Goal: Information Seeking & Learning: Learn about a topic

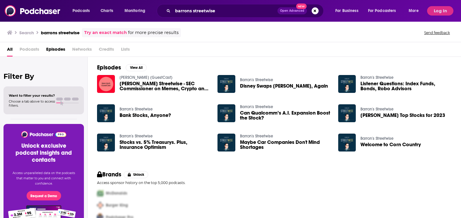
scroll to position [12, 0]
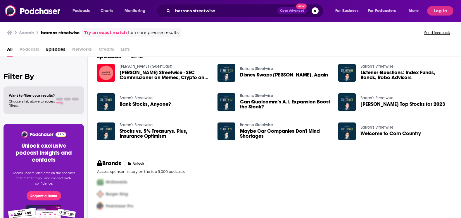
click at [66, 34] on h3 "barrons streetwise" at bounding box center [60, 33] width 39 height 6
click at [66, 33] on h3 "barrons streetwise" at bounding box center [60, 33] width 39 height 6
click at [103, 26] on div "Search barrons streetwise Try an exact match for more precise results Send feed…" at bounding box center [230, 31] width 461 height 21
click at [116, 90] on div "[PERSON_NAME] (GuestCast) [PERSON_NAME] Streetwise - SEC Commissioner on Memes,…" at bounding box center [274, 104] width 355 height 82
click at [97, 51] on div "All Podcasts Episodes Networks Credits Lists" at bounding box center [232, 50] width 450 height 12
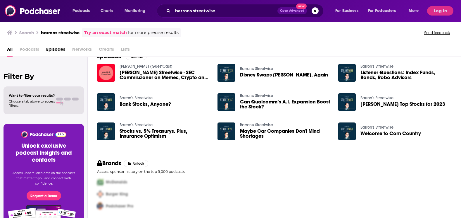
click at [33, 50] on span "Podcasts" at bounding box center [30, 50] width 20 height 12
click at [109, 115] on div "[PERSON_NAME] Streetwise Bank Stocks, Anyone?" at bounding box center [153, 104] width 113 height 23
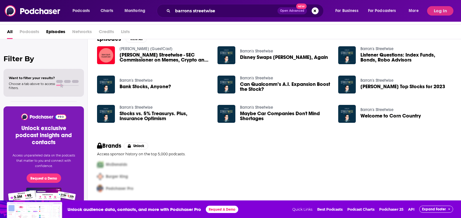
scroll to position [0, 0]
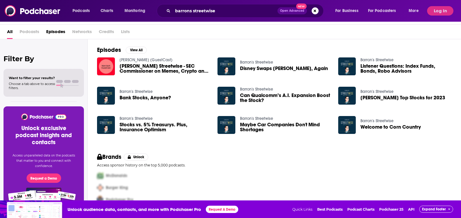
click at [169, 73] on span "[PERSON_NAME] Streetwise - SEC Commissioner on Memes, Crypto and Bubbles" at bounding box center [165, 68] width 91 height 10
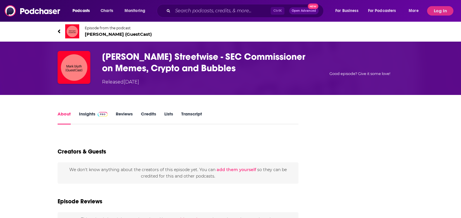
click at [281, 36] on div "Episode from the podcast [PERSON_NAME] (GuestCast)" at bounding box center [231, 31] width 346 height 23
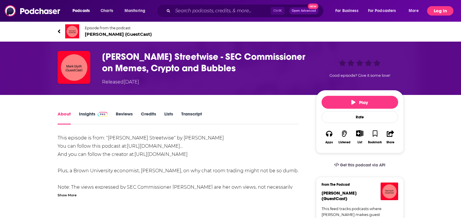
click at [441, 10] on button "Log In" at bounding box center [440, 10] width 26 height 9
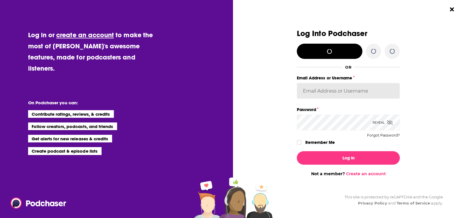
type input "[PERSON_NAME][EMAIL_ADDRESS][PERSON_NAME][DOMAIN_NAME]"
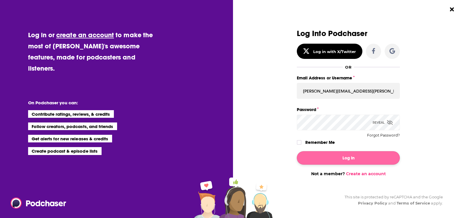
drag, startPoint x: 378, startPoint y: 147, endPoint x: 370, endPoint y: 162, distance: 17.1
click at [370, 162] on div "Log In Not a member? Create an account" at bounding box center [348, 161] width 103 height 30
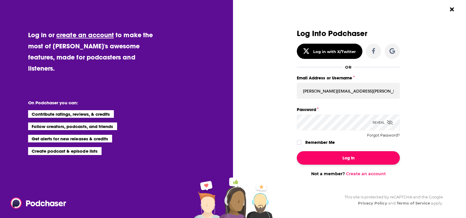
click at [373, 159] on button "Log In" at bounding box center [348, 157] width 103 height 13
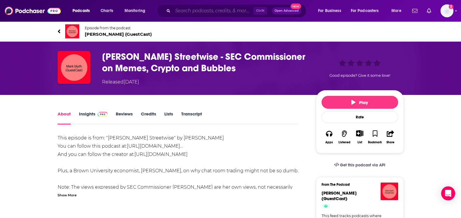
drag, startPoint x: 201, startPoint y: 10, endPoint x: 192, endPoint y: 7, distance: 9.3
click at [200, 10] on input "Search podcasts, credits, & more..." at bounding box center [213, 10] width 81 height 9
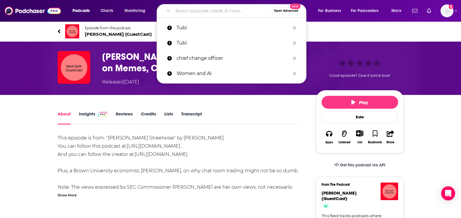
click at [60, 31] on icon at bounding box center [59, 31] width 3 height 6
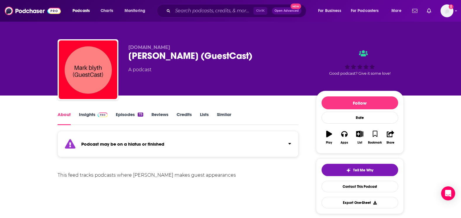
click at [60, 27] on div "[DOMAIN_NAME] Mark blyth (GuestCast) A podcast Good podcast? Give it some love!" at bounding box center [231, 47] width 374 height 95
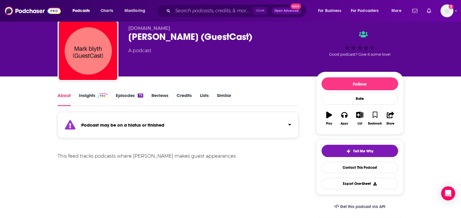
scroll to position [29, 0]
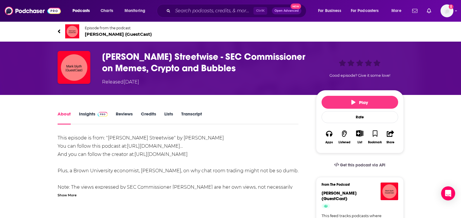
click at [62, 31] on link "Episode from the podcast [PERSON_NAME] (GuestCast)" at bounding box center [231, 31] width 346 height 14
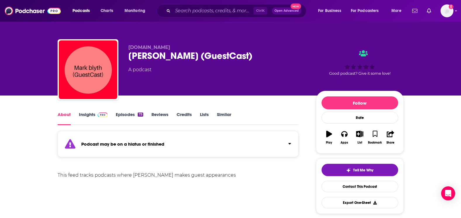
click at [62, 31] on div "[DOMAIN_NAME] Mark blyth (GuestCast) A podcast Good podcast? Give it some love!" at bounding box center [231, 47] width 374 height 95
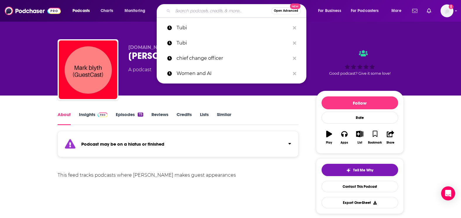
click at [210, 8] on input "Search podcasts, credits, & more..." at bounding box center [222, 10] width 99 height 9
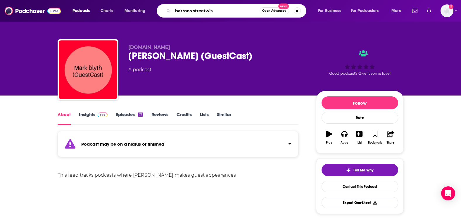
type input "barrons streetwise"
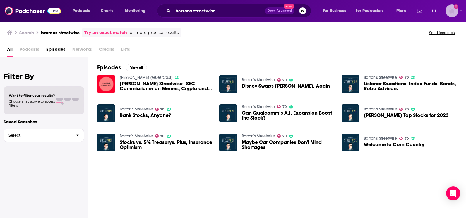
click at [459, 13] on div "Show profile menu" at bounding box center [460, 11] width 2 height 7
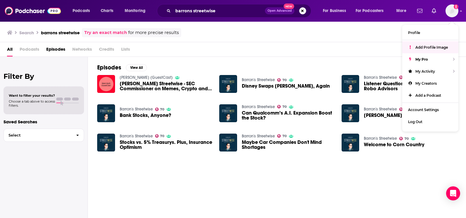
click at [246, 33] on div "Search barrons streetwise Try an exact match for more precise results Send feed…" at bounding box center [231, 32] width 449 height 9
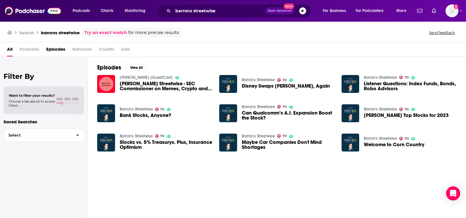
click at [37, 50] on span "Podcasts" at bounding box center [30, 50] width 20 height 12
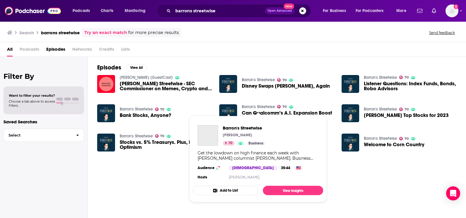
click at [257, 106] on link "Barron's Streetwise" at bounding box center [258, 106] width 33 height 5
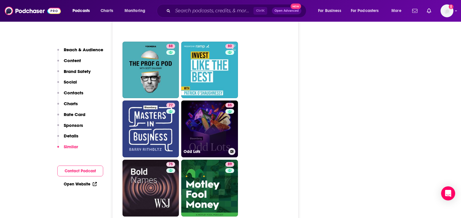
scroll to position [1562, 0]
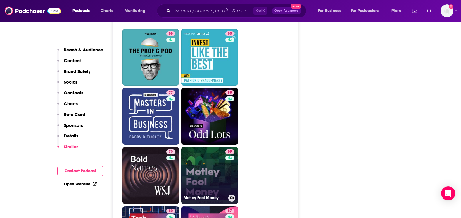
click at [199, 147] on link "89 Motley Fool Money" at bounding box center [209, 175] width 57 height 57
type input "[URL][DOMAIN_NAME]"
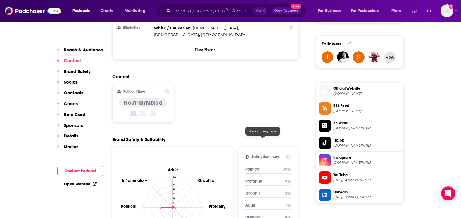
scroll to position [351, 0]
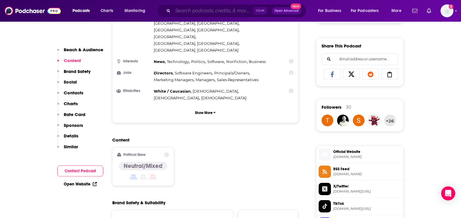
click at [205, 10] on input "Search podcasts, credits, & more..." at bounding box center [213, 10] width 81 height 9
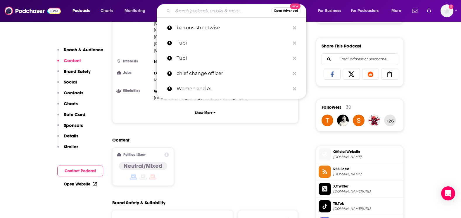
paste input "The [PERSON_NAME] Show"
type input "The [PERSON_NAME] Show"
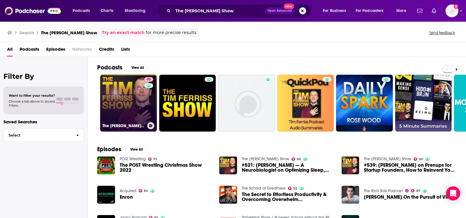
click at [156, 81] on link "90 The [PERSON_NAME] Show" at bounding box center [128, 103] width 57 height 57
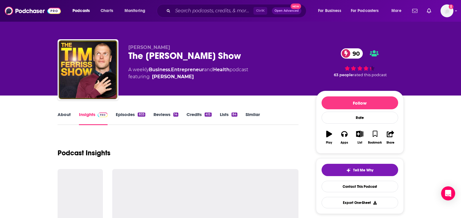
drag, startPoint x: 139, startPoint y: 83, endPoint x: 148, endPoint y: 83, distance: 9.7
click at [148, 83] on div "[PERSON_NAME] The [PERSON_NAME] Show 90 A weekly Business , Entrepreneur and He…" at bounding box center [217, 67] width 178 height 47
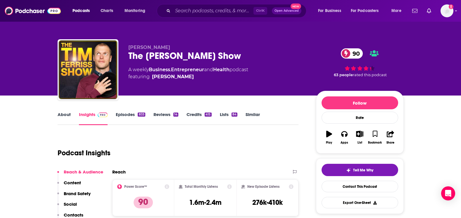
click at [148, 83] on div "[PERSON_NAME] The [PERSON_NAME] Show 90 A weekly Business , Entrepreneur and He…" at bounding box center [217, 67] width 178 height 47
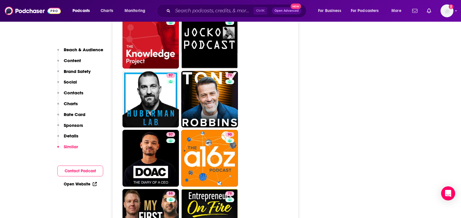
scroll to position [1667, 0]
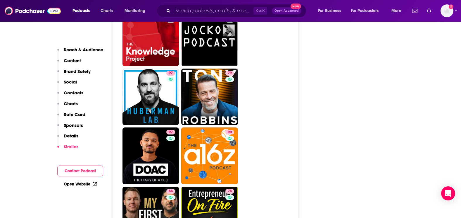
click at [211, 4] on div "Ctrl K Open Advanced New" at bounding box center [232, 10] width 150 height 13
click at [212, 10] on input "Search podcasts, credits, & more..." at bounding box center [213, 10] width 81 height 9
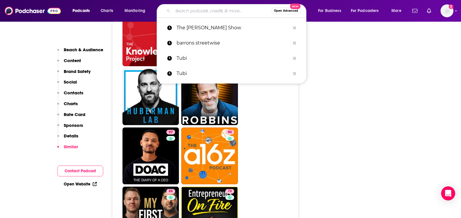
paste input "The Ramsey Show"
type input "The Ramsey Show"
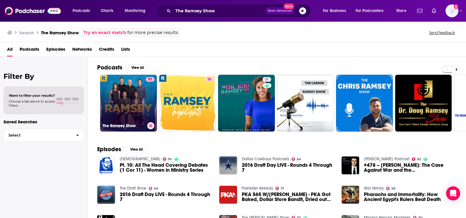
click at [144, 90] on link "97 The [PERSON_NAME] Show" at bounding box center [128, 103] width 57 height 57
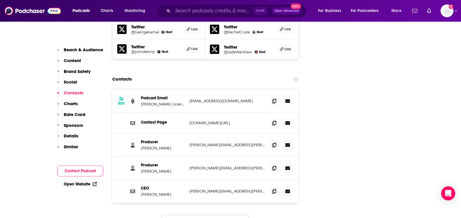
scroll to position [790, 0]
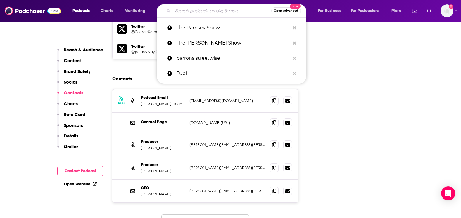
drag, startPoint x: 236, startPoint y: 9, endPoint x: 216, endPoint y: 10, distance: 19.9
click at [235, 9] on input "Search podcasts, credits, & more..." at bounding box center [222, 10] width 99 height 9
paste input "Harvard Business Review IdeaCast"
type input "Harvard Business Review IdeaCast"
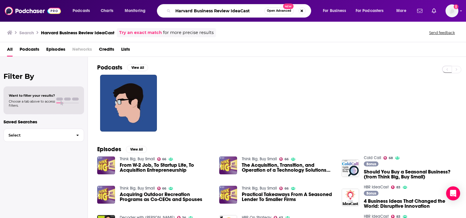
drag, startPoint x: 230, startPoint y: 11, endPoint x: 175, endPoint y: 5, distance: 55.3
click at [175, 5] on div "Harvard Business Review IdeaCast Open Advanced New" at bounding box center [234, 10] width 154 height 13
type input "IdeaCast"
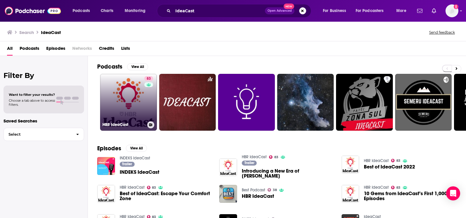
click at [120, 97] on link "83 [PERSON_NAME]" at bounding box center [128, 102] width 57 height 57
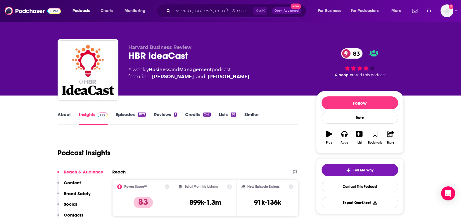
click at [323, 151] on div "Follow Rate Play Apps List Bookmark Share" at bounding box center [360, 122] width 88 height 63
click at [135, 81] on div "Harvard Business Review [PERSON_NAME] 83 A weekly Business and Management podca…" at bounding box center [217, 67] width 178 height 47
click at [127, 112] on link "Episodes 1071" at bounding box center [131, 117] width 30 height 13
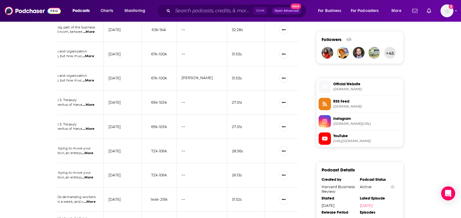
scroll to position [339, 0]
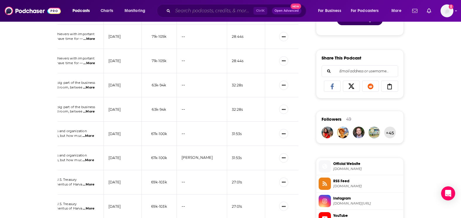
click at [243, 14] on input "Search podcasts, credits, & more..." at bounding box center [213, 10] width 81 height 9
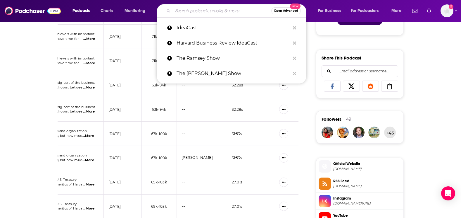
paste input "Retrieving data. Wait a few seconds and try to cut or copy again."
type input "Retrieving data. Wait a few seconds and try to cut or copy again."
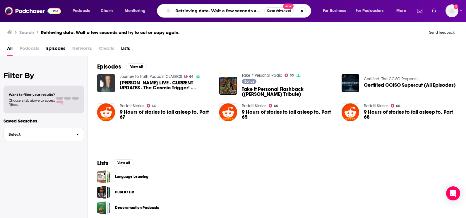
click at [213, 8] on input "Retrieving data. Wait a few seconds and try to cut or copy again." at bounding box center [218, 10] width 91 height 9
type input "as we work"
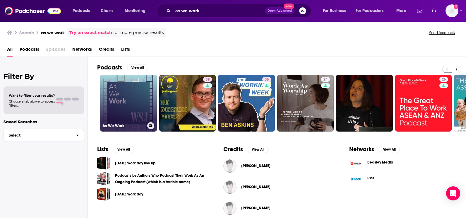
click at [132, 104] on link "As We Work" at bounding box center [128, 103] width 57 height 57
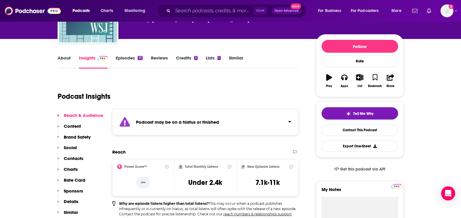
scroll to position [58, 0]
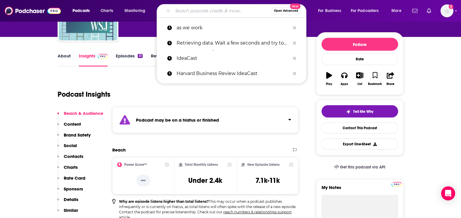
click at [210, 9] on input "Search podcasts, credits, & more..." at bounding box center [222, 10] width 99 height 9
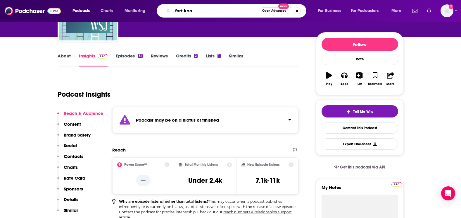
type input "[GEOGRAPHIC_DATA][PERSON_NAME]"
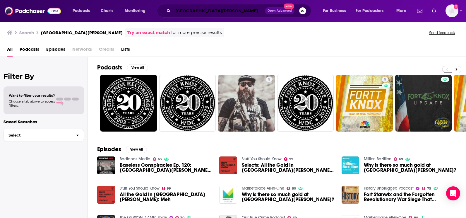
click at [180, 11] on input "[GEOGRAPHIC_DATA][PERSON_NAME]" at bounding box center [219, 10] width 92 height 9
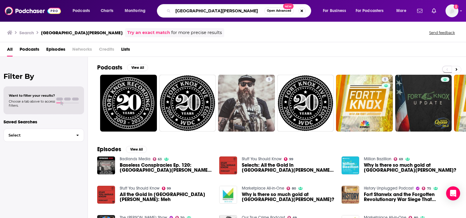
click at [182, 11] on input "[GEOGRAPHIC_DATA][PERSON_NAME]" at bounding box center [218, 10] width 91 height 9
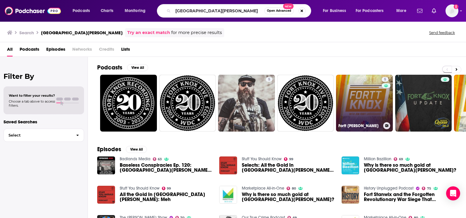
click at [366, 98] on link "5 Fortt [PERSON_NAME]" at bounding box center [364, 103] width 57 height 57
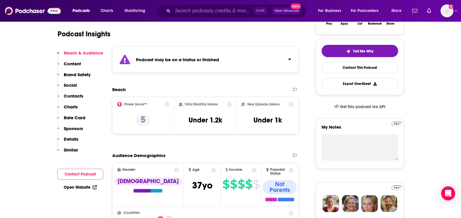
scroll to position [58, 0]
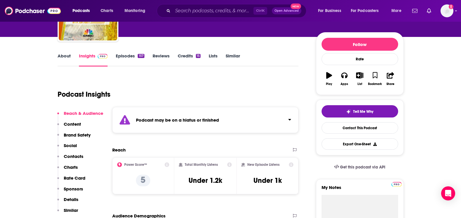
click at [129, 56] on link "Episodes 157" at bounding box center [130, 59] width 28 height 13
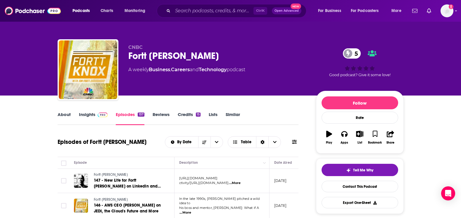
click at [202, 5] on div "Ctrl K Open Advanced New" at bounding box center [232, 10] width 150 height 13
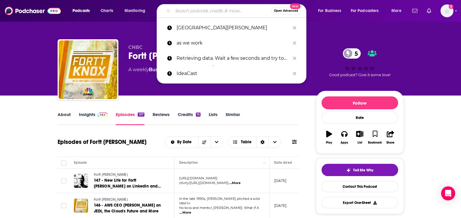
click at [202, 9] on input "Search podcasts, credits, & more..." at bounding box center [222, 10] width 99 height 9
paste input "Masters of Scale: Rapid Response"
type input "Masters of Scale: Rapid Response"
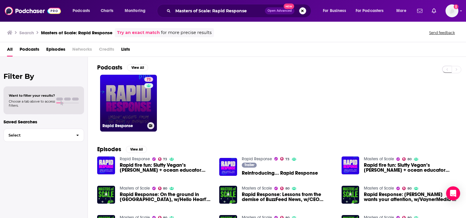
click at [142, 106] on link "73 Rapid Response" at bounding box center [128, 103] width 57 height 57
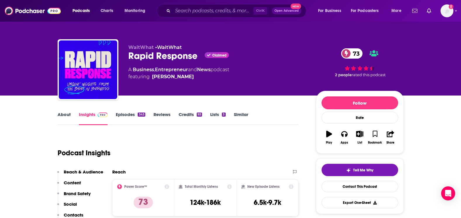
click at [133, 113] on link "Episodes 343" at bounding box center [130, 117] width 29 height 13
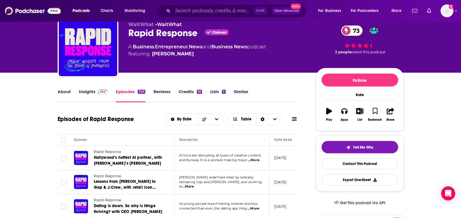
scroll to position [58, 0]
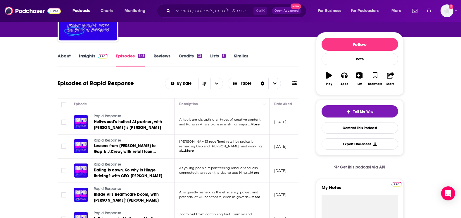
click at [254, 197] on span "...More" at bounding box center [255, 196] width 12 height 5
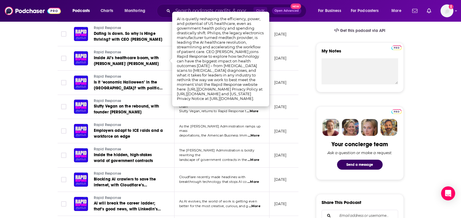
scroll to position [205, 0]
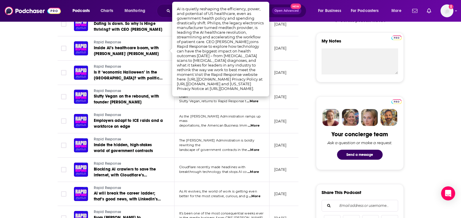
click at [256, 173] on span "...More" at bounding box center [253, 171] width 12 height 5
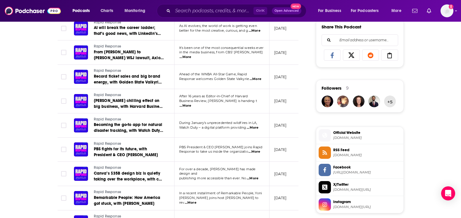
scroll to position [380, 0]
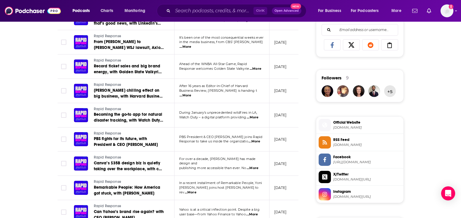
click at [253, 168] on span "...More" at bounding box center [253, 168] width 12 height 5
click at [300, 173] on div "About Insights Episodes 343 Reviews Credits 93 Lists 3 Similar Episodes of Rapi…" at bounding box center [182, 114] width 268 height 768
click at [197, 190] on span "...More" at bounding box center [191, 192] width 12 height 5
click at [303, 184] on div "About Insights Episodes 343 Reviews Credits 93 Lists 3 Similar Episodes of Rapi…" at bounding box center [182, 114] width 268 height 768
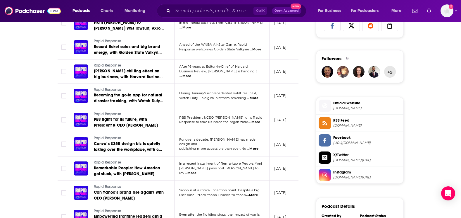
scroll to position [409, 0]
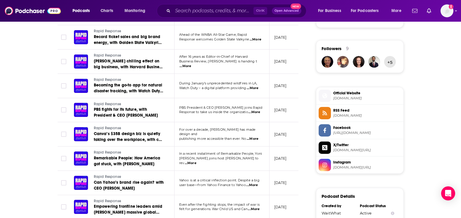
click at [258, 185] on span "...More" at bounding box center [252, 184] width 12 height 5
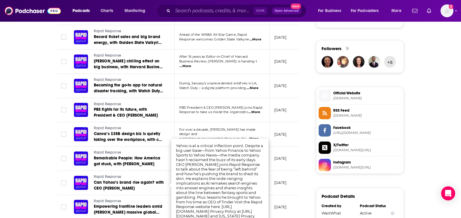
click at [294, 189] on td "[DATE]" at bounding box center [289, 183] width 38 height 24
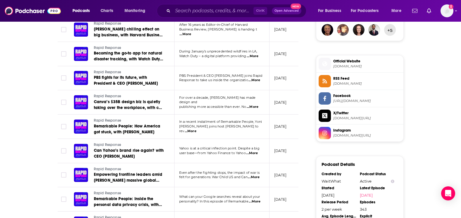
scroll to position [497, 0]
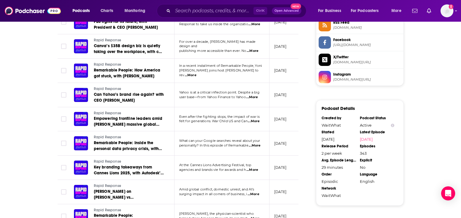
click at [258, 194] on span "...More" at bounding box center [254, 194] width 12 height 5
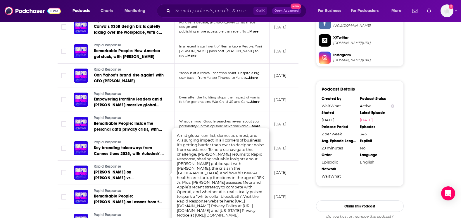
scroll to position [526, 0]
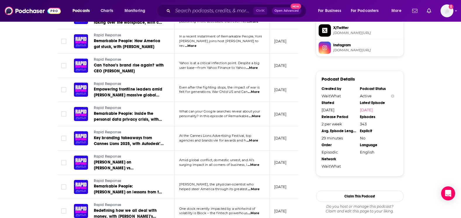
click at [297, 168] on td "[DATE]" at bounding box center [289, 162] width 38 height 24
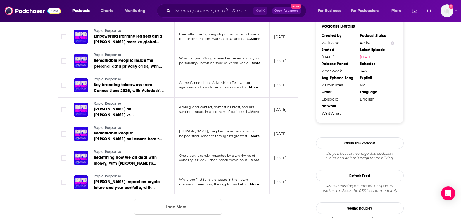
scroll to position [585, 0]
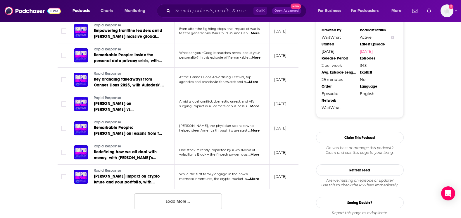
click at [259, 178] on span "...More" at bounding box center [253, 178] width 12 height 5
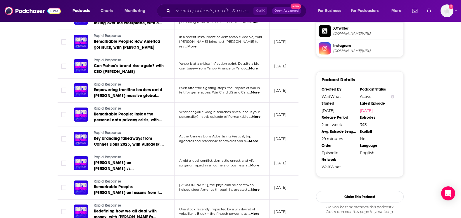
scroll to position [468, 0]
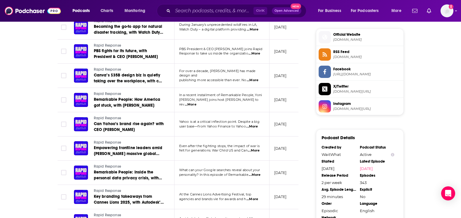
click at [257, 151] on span "...More" at bounding box center [254, 150] width 12 height 5
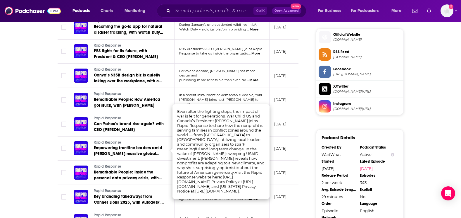
click at [295, 161] on td "[DATE]" at bounding box center [289, 172] width 38 height 24
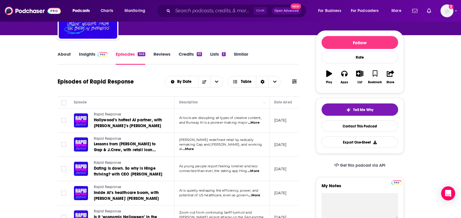
scroll to position [58, 0]
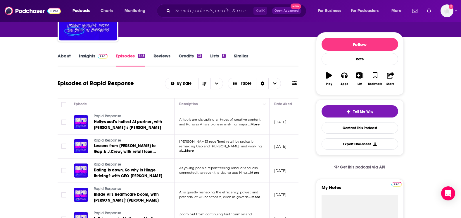
click at [257, 124] on span "...More" at bounding box center [254, 124] width 12 height 5
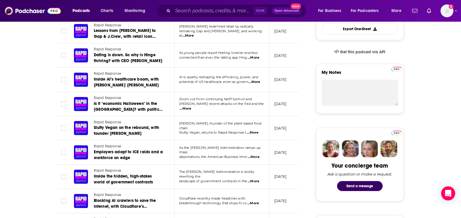
scroll to position [175, 0]
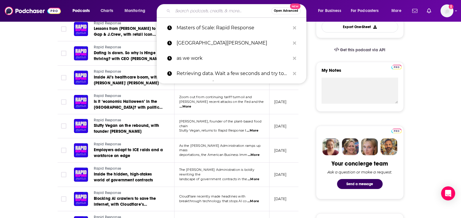
click at [174, 7] on input "Search podcasts, credits, & more..." at bounding box center [222, 10] width 99 height 9
paste input "Fortune raceAhead"
type input "Fortune raceAhead"
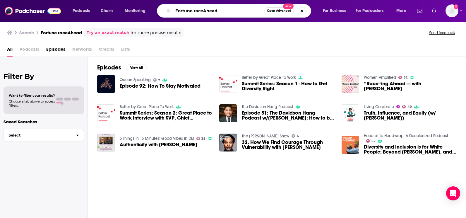
drag, startPoint x: 193, startPoint y: 9, endPoint x: 163, endPoint y: 10, distance: 29.9
click at [163, 10] on div "Fortune raceAhead Open Advanced New" at bounding box center [234, 10] width 154 height 13
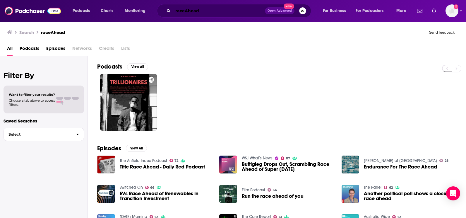
click at [211, 10] on input "raceAhead" at bounding box center [219, 10] width 92 height 9
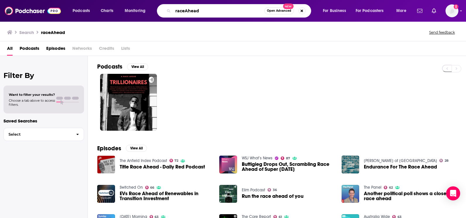
click at [211, 11] on input "raceAhead" at bounding box center [218, 10] width 91 height 9
paste input "Fortune Executive Exchange"
drag, startPoint x: 193, startPoint y: 8, endPoint x: 168, endPoint y: 9, distance: 25.2
click at [168, 9] on div "Fortune Executive Exchange Open Advanced New" at bounding box center [234, 10] width 154 height 13
type input "Executive Exchange"
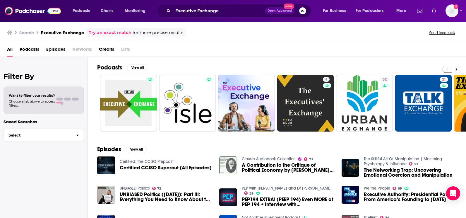
click at [35, 53] on span "Podcasts" at bounding box center [30, 50] width 20 height 12
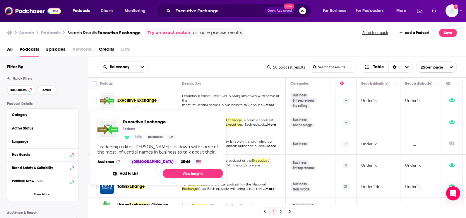
click at [140, 100] on span "Exchange" at bounding box center [146, 100] width 19 height 5
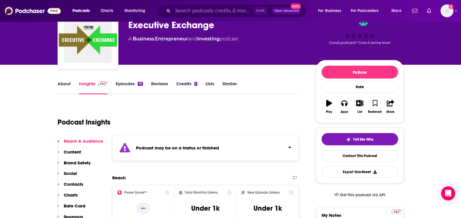
scroll to position [29, 0]
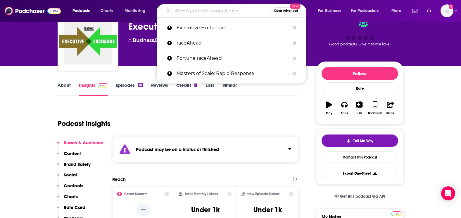
click at [188, 13] on input "Search podcasts, credits, & more..." at bounding box center [222, 10] width 99 height 9
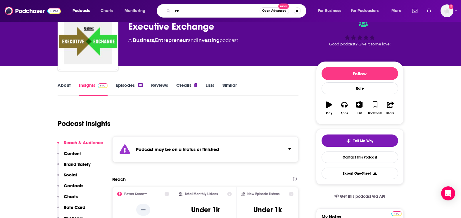
type input "r"
click at [222, 8] on input "Search podcasts, credits, & more..." at bounding box center [213, 10] width 80 height 9
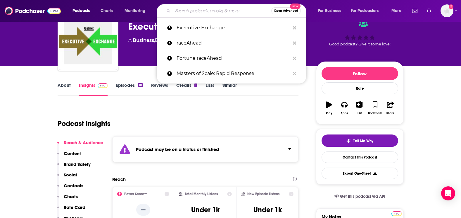
paste input "e"
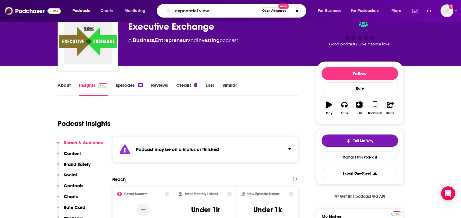
type input "exponential view"
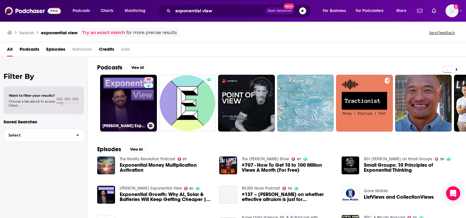
click at [129, 116] on link "65 [PERSON_NAME] Exponential View" at bounding box center [128, 103] width 57 height 57
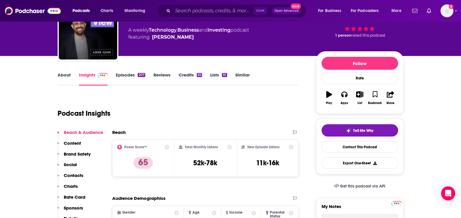
scroll to position [39, 0]
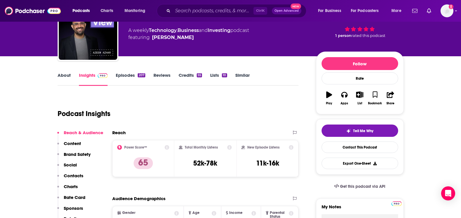
click at [125, 74] on link "Episodes 207" at bounding box center [130, 78] width 29 height 13
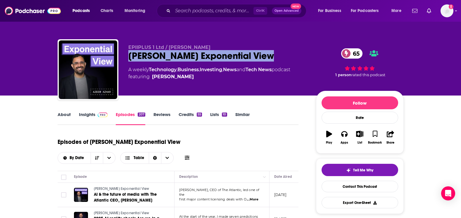
drag, startPoint x: 270, startPoint y: 55, endPoint x: 128, endPoint y: 54, distance: 142.1
click at [128, 54] on div "[PERSON_NAME] Exponential View 65" at bounding box center [217, 55] width 178 height 11
copy h2 "[PERSON_NAME] Exponential View"
click at [58, 118] on link "About" at bounding box center [64, 117] width 13 height 13
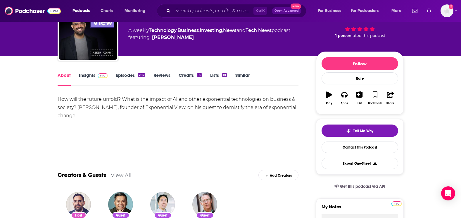
scroll to position [39, 0]
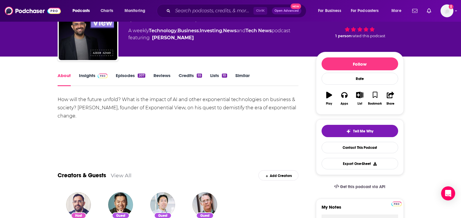
click at [88, 75] on link "Insights" at bounding box center [93, 79] width 29 height 13
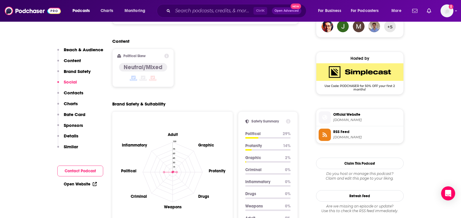
scroll to position [445, 0]
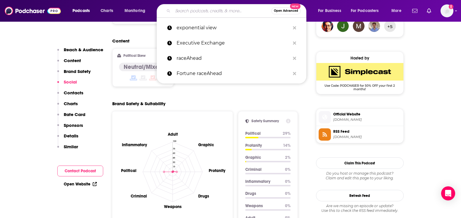
click at [184, 9] on input "Search podcasts, credits, & more..." at bounding box center [222, 10] width 99 height 9
paste input "Strategy and Leadership Podcast"
type input "Strategy and Leadership Podcast"
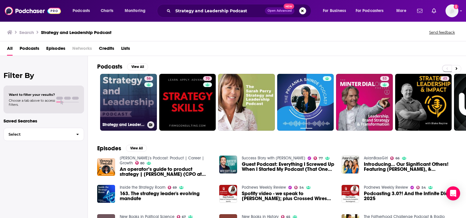
click at [122, 105] on link "56 Strategy and Leadership Podcast" at bounding box center [128, 102] width 57 height 57
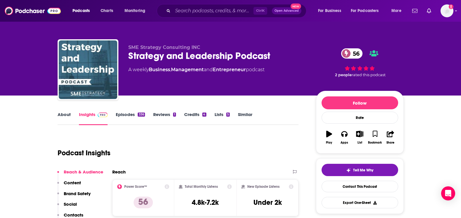
click at [132, 113] on link "Episodes 336" at bounding box center [130, 117] width 29 height 13
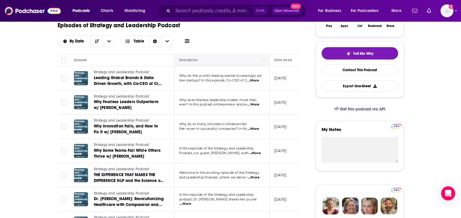
scroll to position [117, 0]
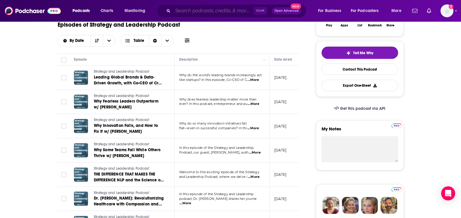
click at [181, 13] on input "Search podcasts, credits, & more..." at bounding box center [213, 10] width 81 height 9
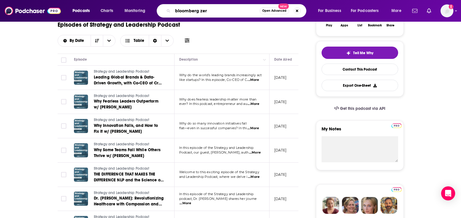
type input "bloomberg zero"
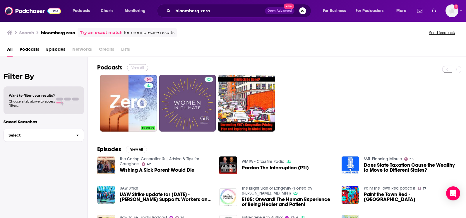
click at [137, 67] on button "View All" at bounding box center [137, 67] width 21 height 7
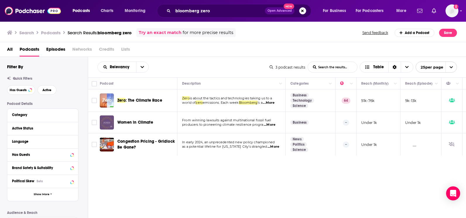
click at [219, 59] on div "Relevancy List Search Input Search the results... Table 3 podcast results List …" at bounding box center [277, 67] width 378 height 20
click at [200, 12] on input "bloomberg zero" at bounding box center [219, 10] width 92 height 9
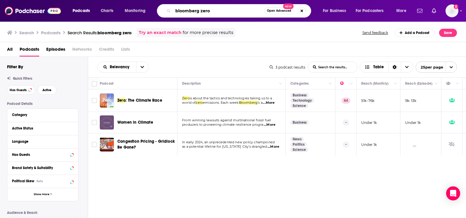
click at [200, 12] on input "bloomberg zero" at bounding box center [218, 10] width 91 height 9
click at [200, 13] on input "bloomberg zero" at bounding box center [218, 10] width 91 height 9
type input "planet money"
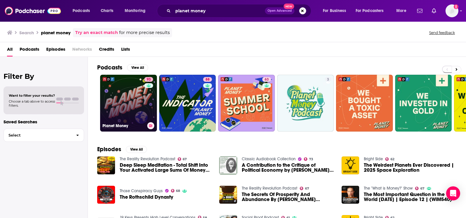
click at [133, 96] on link "93 Planet Money" at bounding box center [128, 103] width 57 height 57
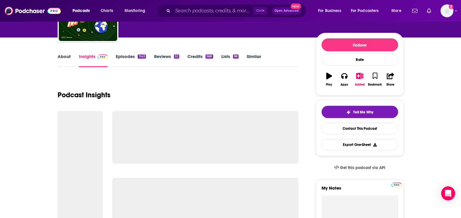
scroll to position [58, 0]
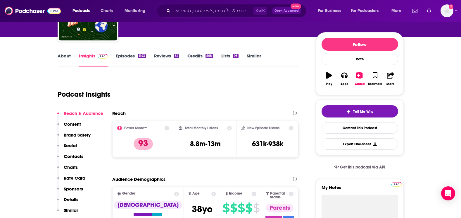
click at [120, 53] on link "Episodes 1143" at bounding box center [131, 59] width 30 height 13
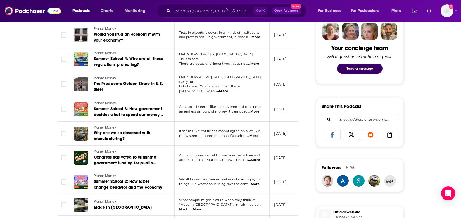
scroll to position [292, 0]
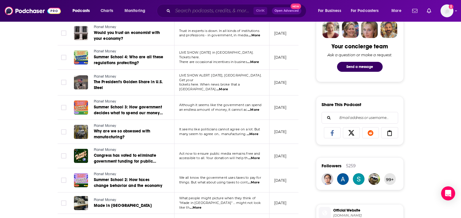
click at [215, 9] on input "Search podcasts, credits, & more..." at bounding box center [213, 10] width 81 height 9
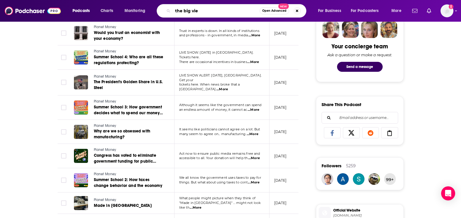
type input "the big view"
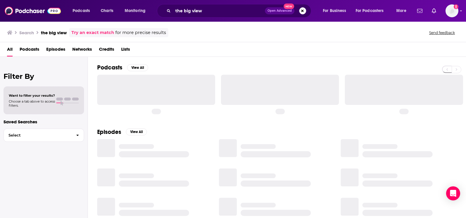
click at [164, 62] on div "Podcasts View All" at bounding box center [281, 89] width 368 height 64
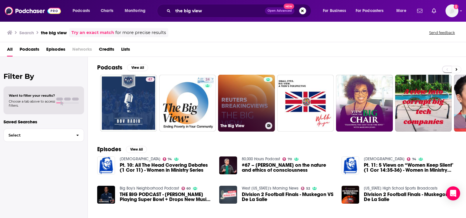
click at [242, 100] on link "The Big View" at bounding box center [246, 103] width 57 height 57
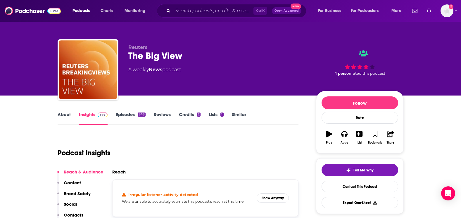
click at [128, 117] on link "Episodes 348" at bounding box center [131, 117] width 30 height 13
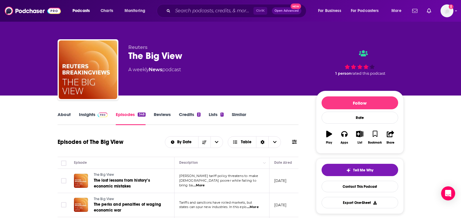
click at [64, 112] on link "About" at bounding box center [64, 117] width 13 height 13
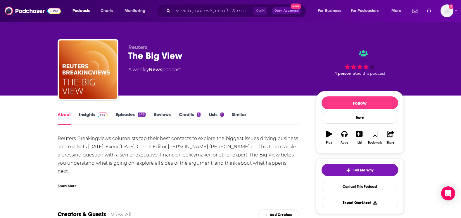
click at [87, 113] on link "Insights" at bounding box center [93, 117] width 29 height 13
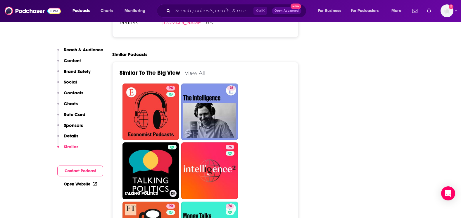
scroll to position [1141, 0]
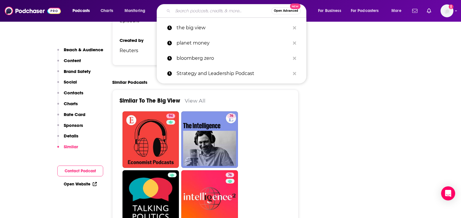
click at [184, 11] on input "Search podcasts, credits, & more..." at bounding box center [222, 10] width 99 height 9
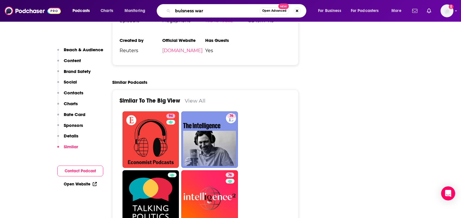
type input "buisness wars"
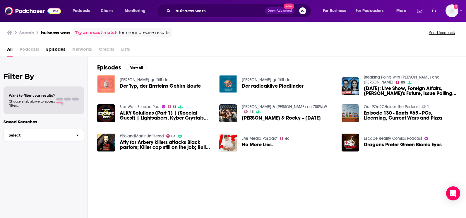
drag, startPoint x: 34, startPoint y: 55, endPoint x: 32, endPoint y: 50, distance: 5.3
click at [33, 53] on span "Podcasts" at bounding box center [30, 50] width 20 height 12
click at [32, 50] on span "Podcasts" at bounding box center [30, 50] width 20 height 12
click at [31, 49] on span "Podcasts" at bounding box center [30, 50] width 20 height 12
click at [61, 47] on span "Episodes" at bounding box center [55, 50] width 19 height 12
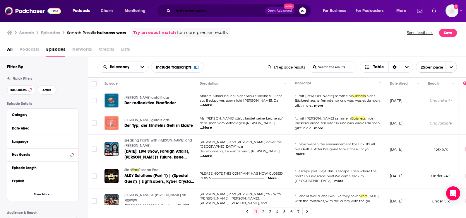
click at [199, 11] on input "buisness wars" at bounding box center [219, 10] width 92 height 9
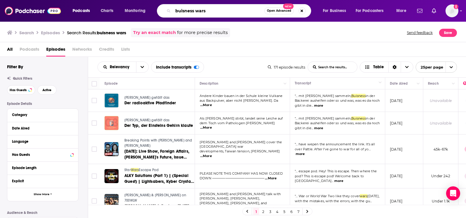
click at [199, 12] on input "buisness wars" at bounding box center [218, 10] width 91 height 9
type input "masters of scale"
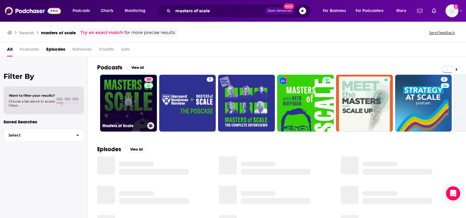
click at [134, 90] on link "80 Masters of Scale" at bounding box center [128, 103] width 57 height 57
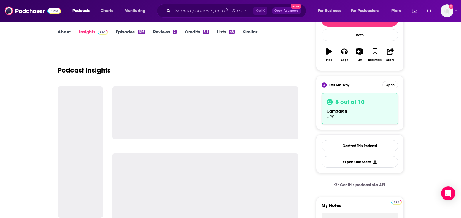
scroll to position [88, 0]
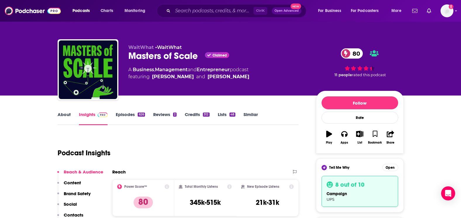
click at [127, 114] on link "Episodes 626" at bounding box center [130, 117] width 29 height 13
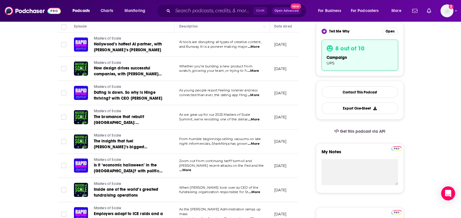
scroll to position [146, 0]
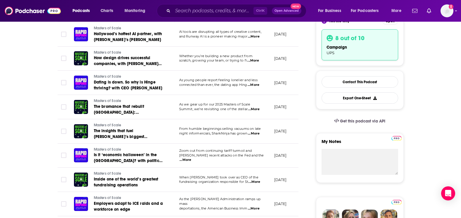
click at [257, 134] on span "...More" at bounding box center [254, 133] width 12 height 5
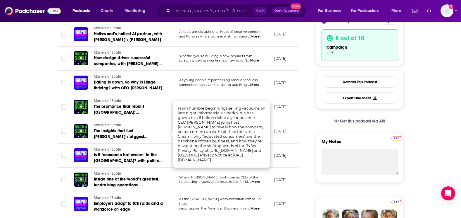
click at [257, 180] on span "...More" at bounding box center [255, 181] width 12 height 5
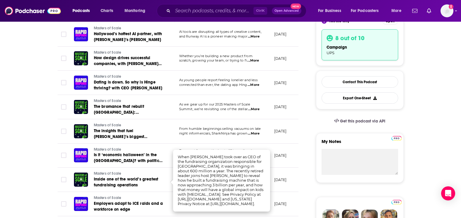
click at [259, 85] on span "...More" at bounding box center [254, 84] width 12 height 5
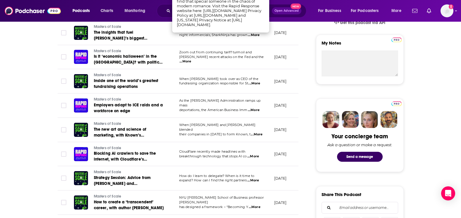
scroll to position [263, 0]
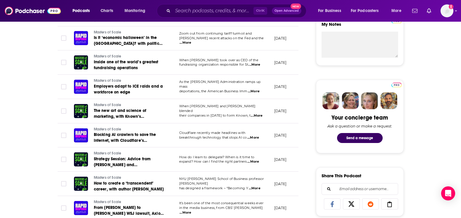
click at [255, 137] on span "...More" at bounding box center [253, 137] width 12 height 5
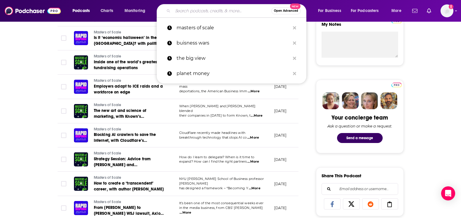
click at [218, 13] on input "Search podcasts, credits, & more..." at bounding box center [222, 10] width 99 height 9
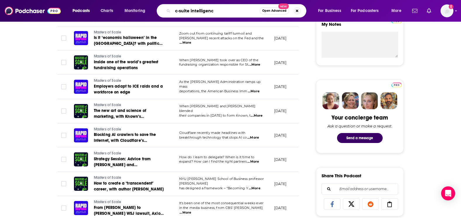
type input "c-suite intelligence"
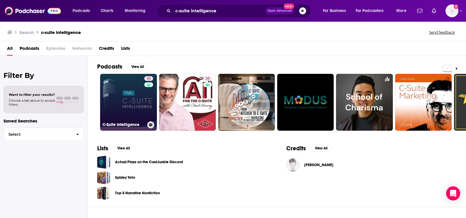
click at [133, 115] on link "43 C-Suite Intelligence" at bounding box center [128, 102] width 57 height 57
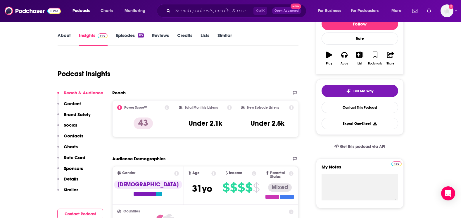
scroll to position [79, 0]
click at [261, 167] on span "Parental Status Mixed" at bounding box center [279, 185] width 37 height 38
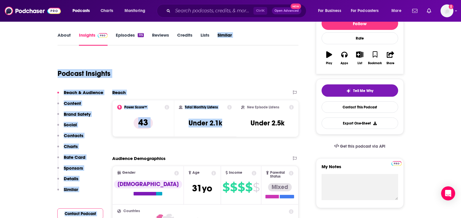
drag, startPoint x: 224, startPoint y: 138, endPoint x: 215, endPoint y: 41, distance: 97.8
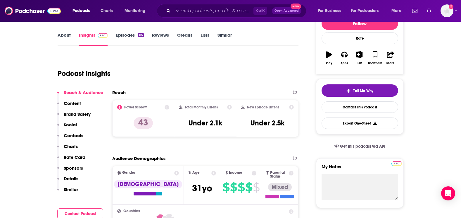
drag, startPoint x: 215, startPoint y: 41, endPoint x: 183, endPoint y: 23, distance: 36.8
click at [179, 12] on input "Search podcasts, credits, & more..." at bounding box center [213, 10] width 81 height 9
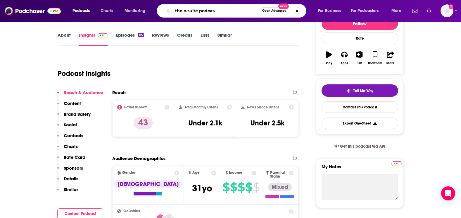
type input "the c-suite podcast"
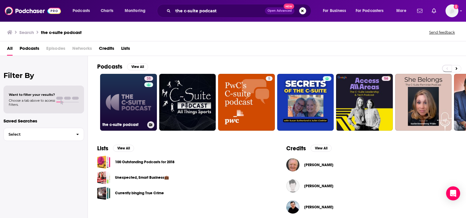
click at [128, 104] on link "35 the c-suite podcast" at bounding box center [128, 102] width 57 height 57
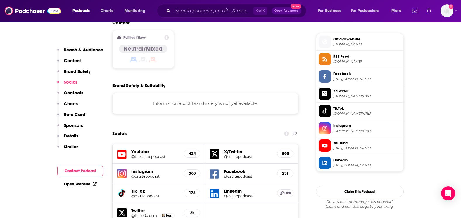
scroll to position [497, 0]
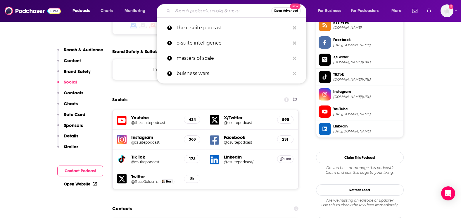
click at [236, 6] on input "Search podcasts, credits, & more..." at bounding box center [222, 10] width 99 height 9
paste input "The Journal."
type input "The Journal."
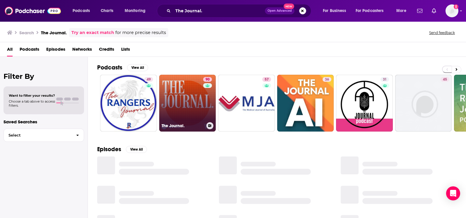
click at [178, 107] on link "90 The Journal." at bounding box center [187, 103] width 57 height 57
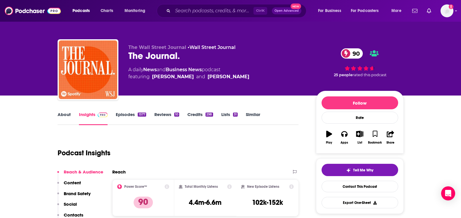
click at [125, 113] on link "Episodes 1577" at bounding box center [131, 117] width 30 height 13
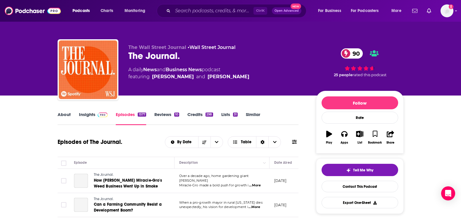
scroll to position [58, 0]
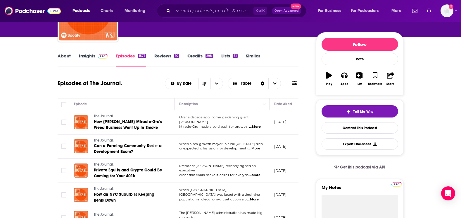
click at [254, 124] on span "...More" at bounding box center [255, 126] width 12 height 5
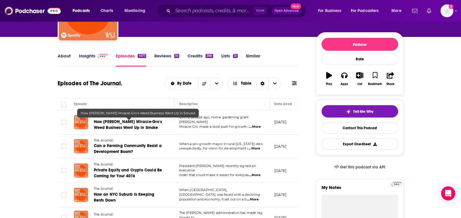
click at [147, 105] on div "Episode" at bounding box center [122, 103] width 96 height 7
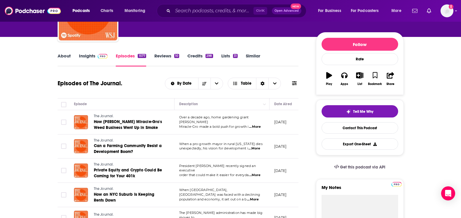
click at [257, 124] on span "...More" at bounding box center [255, 126] width 12 height 5
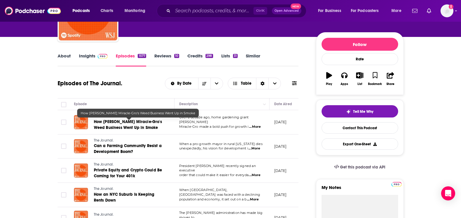
click at [105, 120] on span "How Scotts Miracle-Gro's Weed Business Went Up in Smoke" at bounding box center [128, 124] width 68 height 11
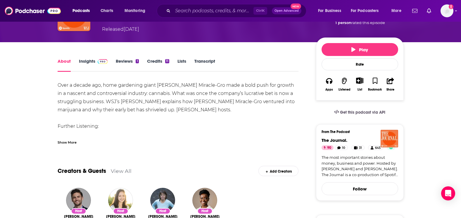
scroll to position [58, 0]
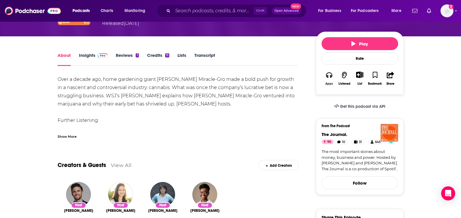
click at [331, 76] on icon "button" at bounding box center [329, 75] width 6 height 6
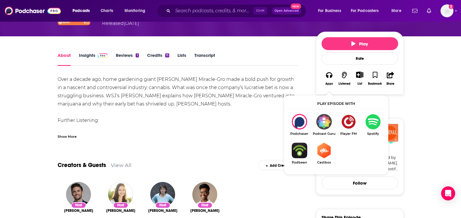
click at [370, 117] on img "Show Listen On dropdown" at bounding box center [373, 122] width 25 height 16
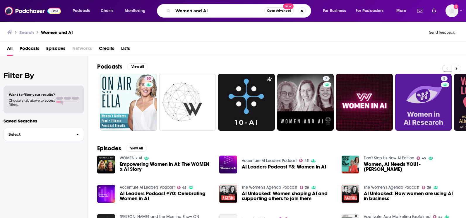
click at [201, 11] on input "Women and AI" at bounding box center [218, 10] width 91 height 9
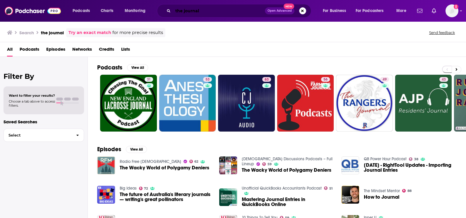
click at [177, 11] on input "the journal" at bounding box center [219, 10] width 92 height 9
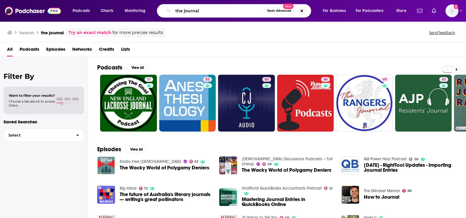
click at [33, 49] on span "Podcasts" at bounding box center [30, 50] width 20 height 12
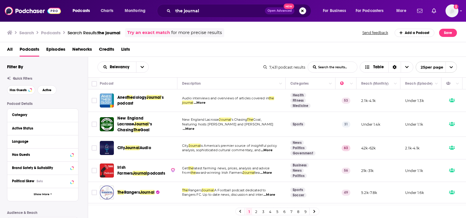
click at [166, 68] on div "Relevancy List Search Input Search the results... Table" at bounding box center [180, 66] width 166 height 11
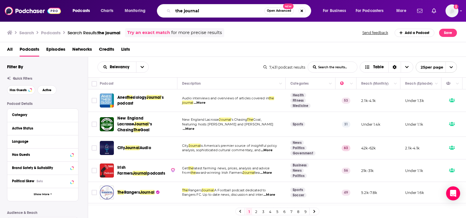
click at [173, 12] on input "the journal" at bounding box center [218, 10] width 91 height 9
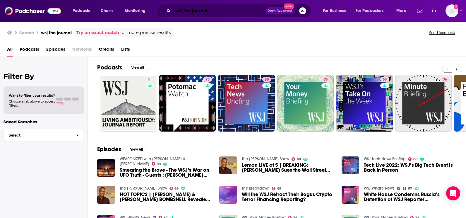
click at [217, 12] on input "wsj the journal" at bounding box center [219, 10] width 92 height 9
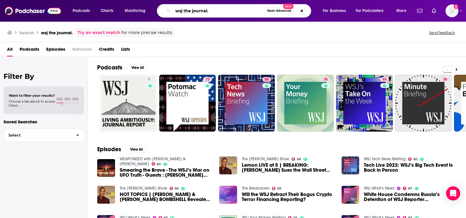
drag, startPoint x: 183, startPoint y: 10, endPoint x: 161, endPoint y: 12, distance: 22.0
click at [161, 12] on div "wsj the journal. Open Advanced New" at bounding box center [234, 10] width 154 height 13
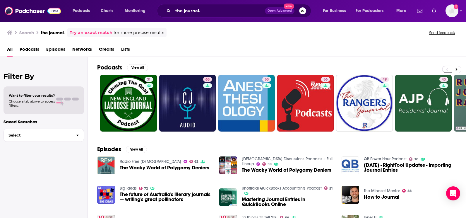
click at [38, 47] on span "Podcasts" at bounding box center [30, 50] width 20 height 12
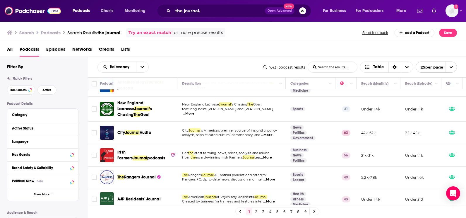
scroll to position [16, 0]
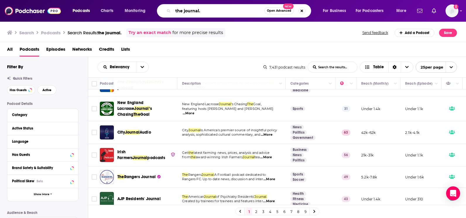
click at [217, 13] on input "the journal." at bounding box center [218, 10] width 91 height 9
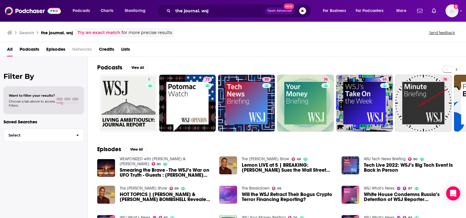
click at [456, 66] on button at bounding box center [456, 69] width 10 height 7
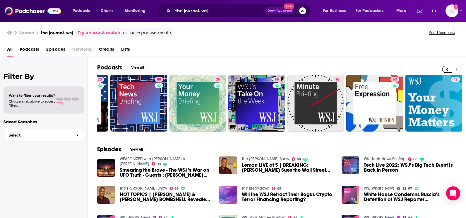
scroll to position [0, 169]
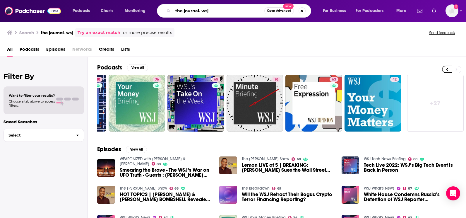
click at [198, 6] on input "the journal. wsj" at bounding box center [218, 10] width 91 height 9
type input "wall street journal the journal"
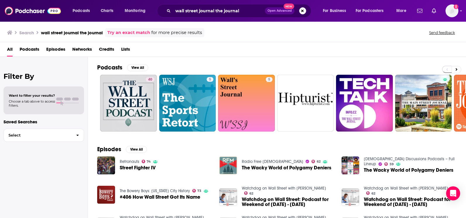
click at [452, 64] on div "Podcasts View All" at bounding box center [281, 69] width 368 height 11
click at [453, 67] on button at bounding box center [456, 69] width 10 height 7
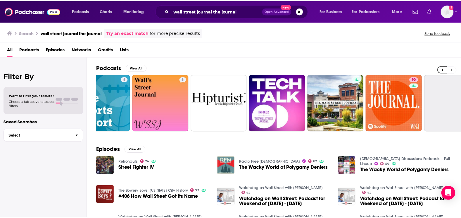
scroll to position [0, 169]
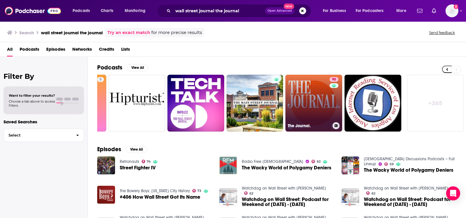
click at [306, 107] on link "90 The Journal." at bounding box center [313, 103] width 57 height 57
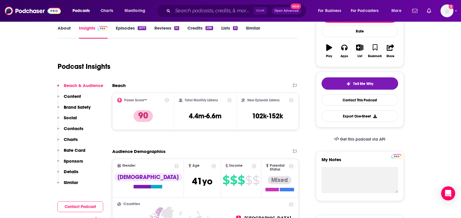
scroll to position [86, 0]
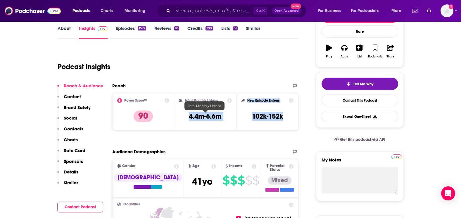
drag, startPoint x: 283, startPoint y: 116, endPoint x: 189, endPoint y: 118, distance: 93.6
click at [189, 118] on div "Power Score™ 90 Total Monthly Listens 4.4m-6.6m New Episode Listens 102k-152k" at bounding box center [205, 111] width 187 height 37
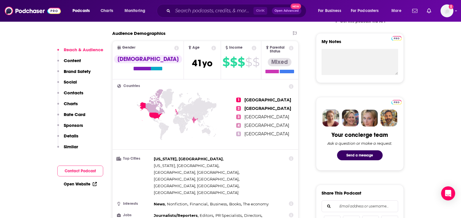
scroll to position [204, 0]
